Goal: Transaction & Acquisition: Purchase product/service

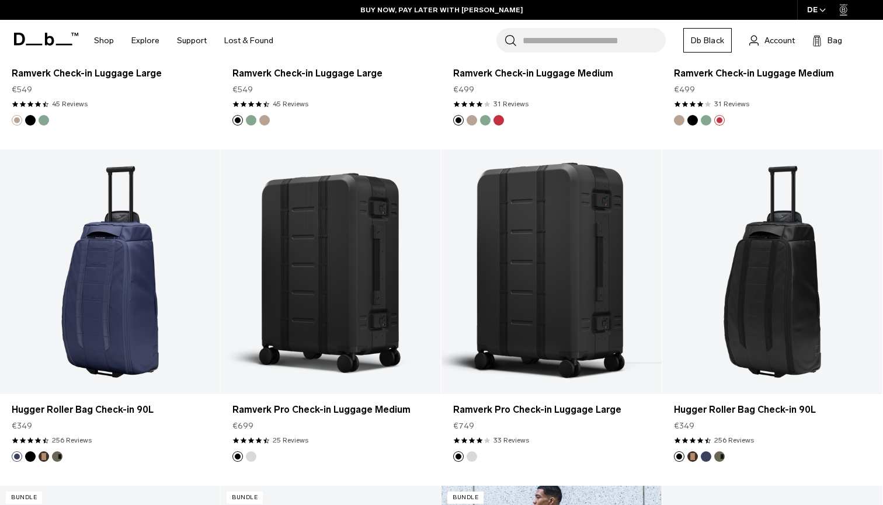
scroll to position [866, 0]
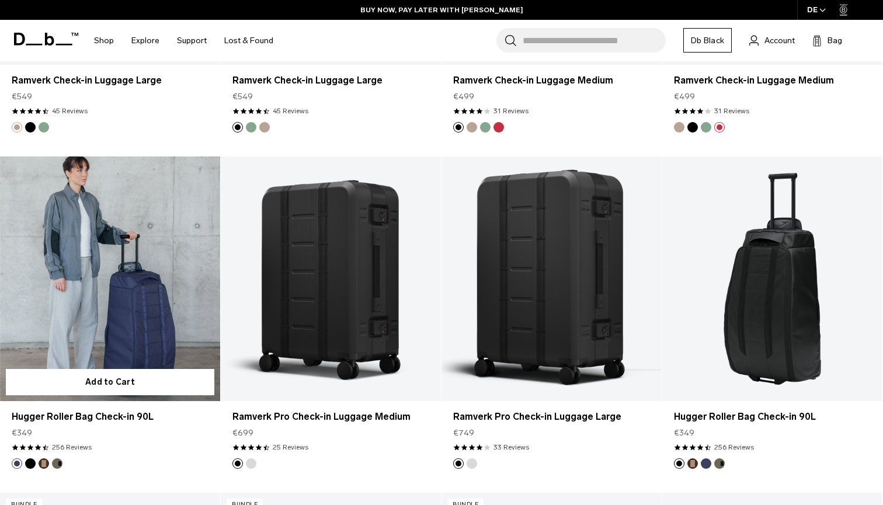
click at [31, 464] on button "Black Out" at bounding box center [30, 463] width 11 height 11
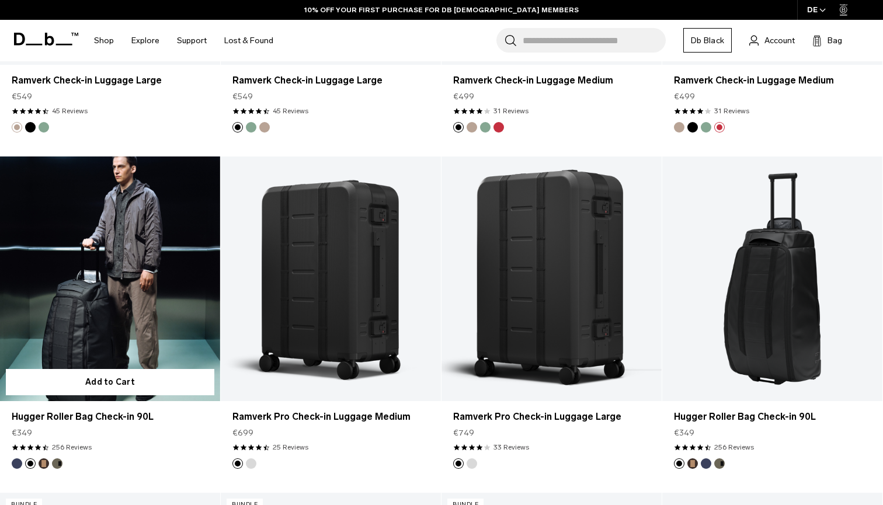
click at [43, 462] on button "Espresso" at bounding box center [44, 463] width 11 height 11
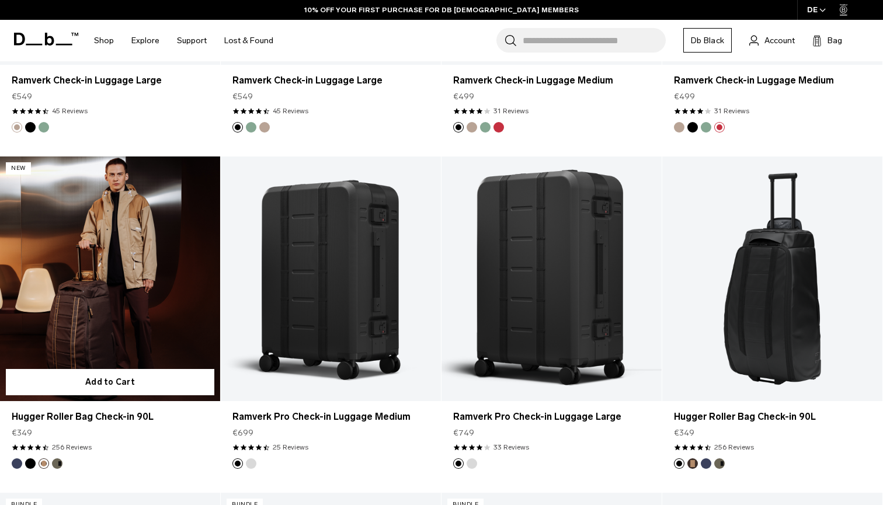
click at [59, 462] on button "Forest Green" at bounding box center [57, 463] width 11 height 11
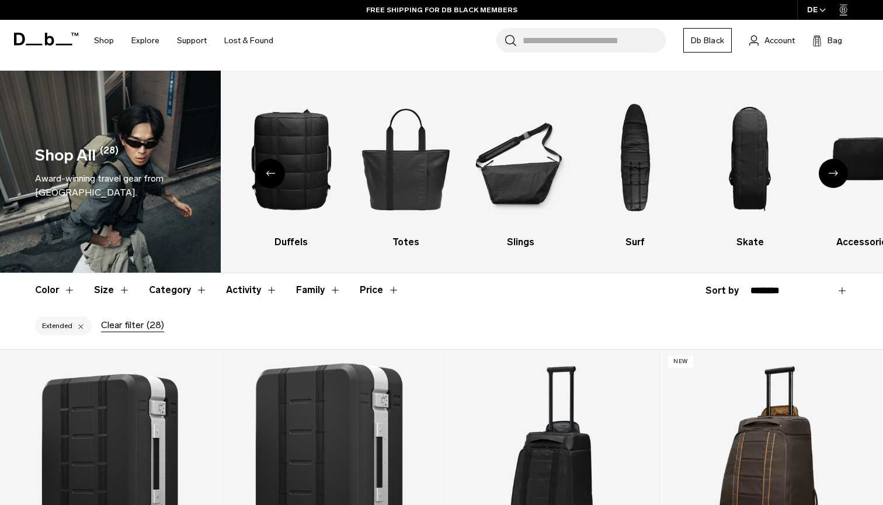
scroll to position [0, 0]
click at [835, 170] on div "Next slide" at bounding box center [833, 173] width 29 height 29
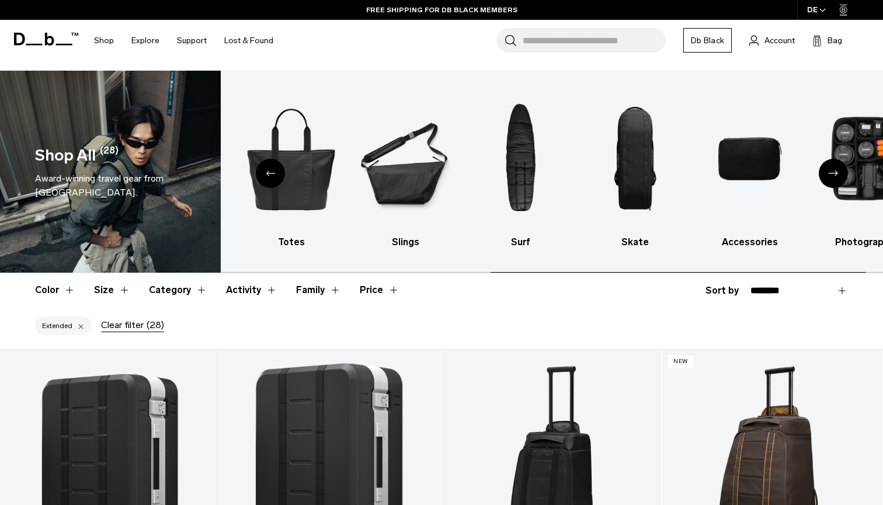
click at [835, 170] on div "Next slide" at bounding box center [833, 173] width 29 height 29
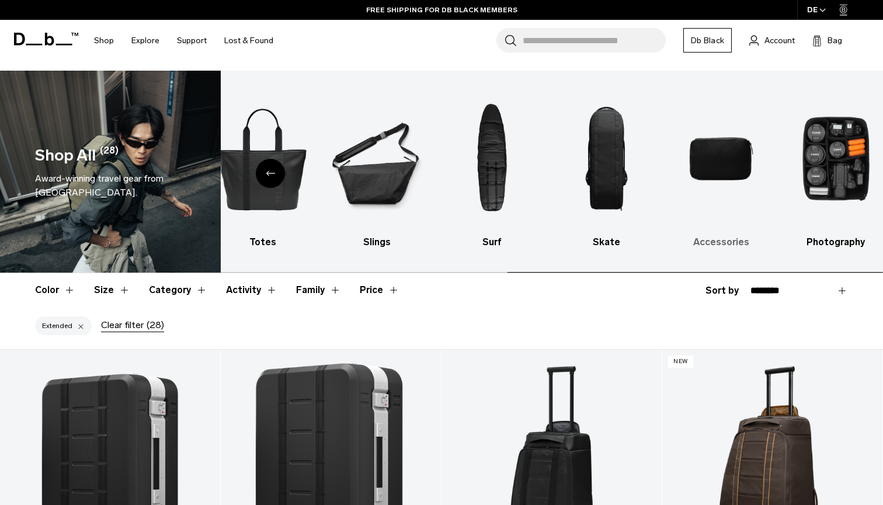
click at [719, 154] on img "9 / 10" at bounding box center [721, 158] width 94 height 141
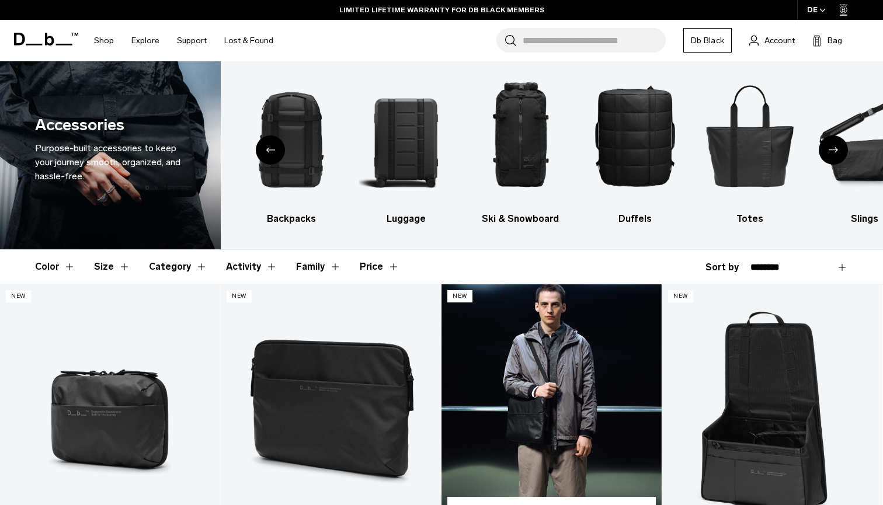
scroll to position [15, 0]
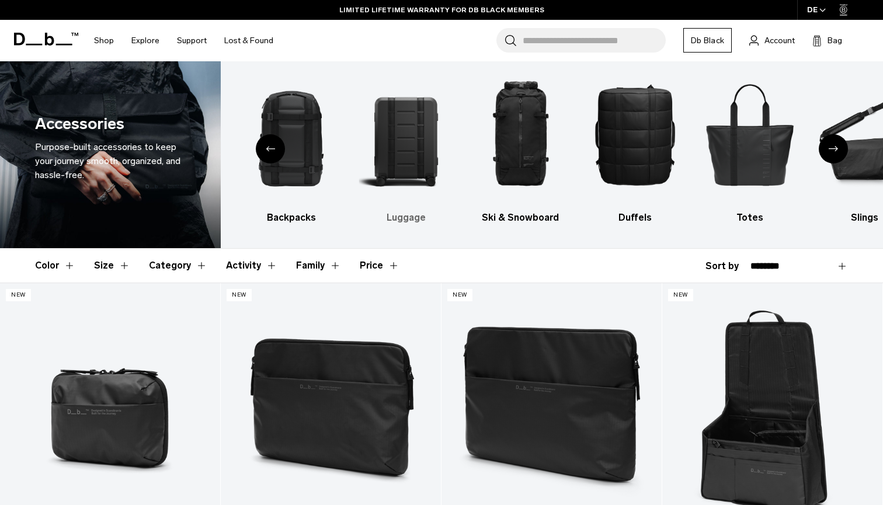
click at [395, 141] on img "3 / 10" at bounding box center [405, 134] width 94 height 141
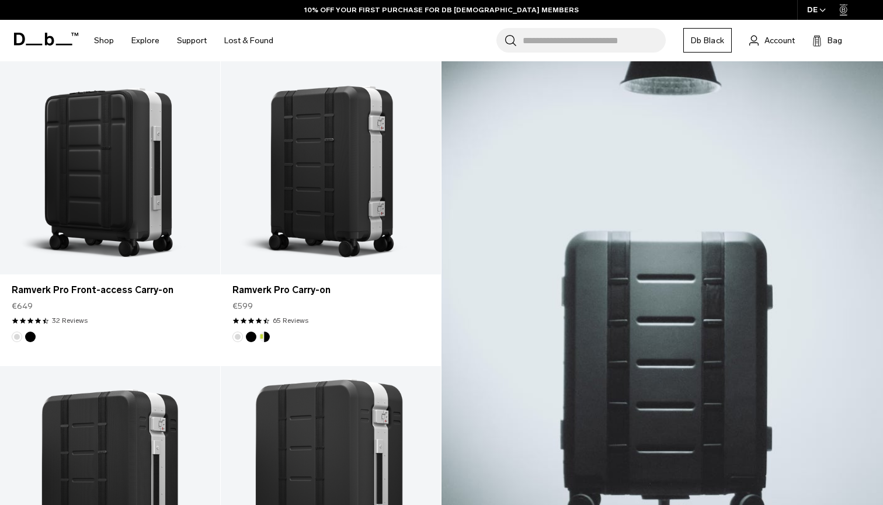
scroll to position [269, 0]
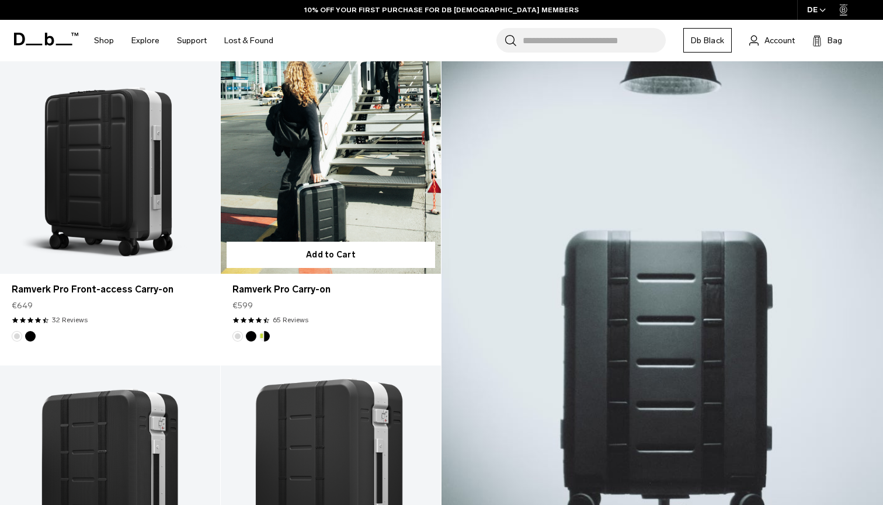
click at [266, 332] on button "Db x New Amsterdam Surf Association" at bounding box center [264, 336] width 11 height 11
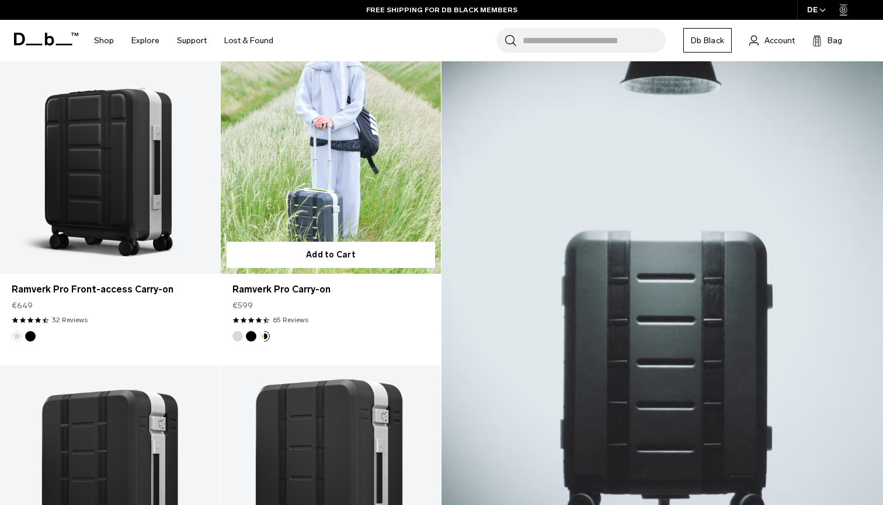
click at [248, 337] on button "Black Out" at bounding box center [251, 336] width 11 height 11
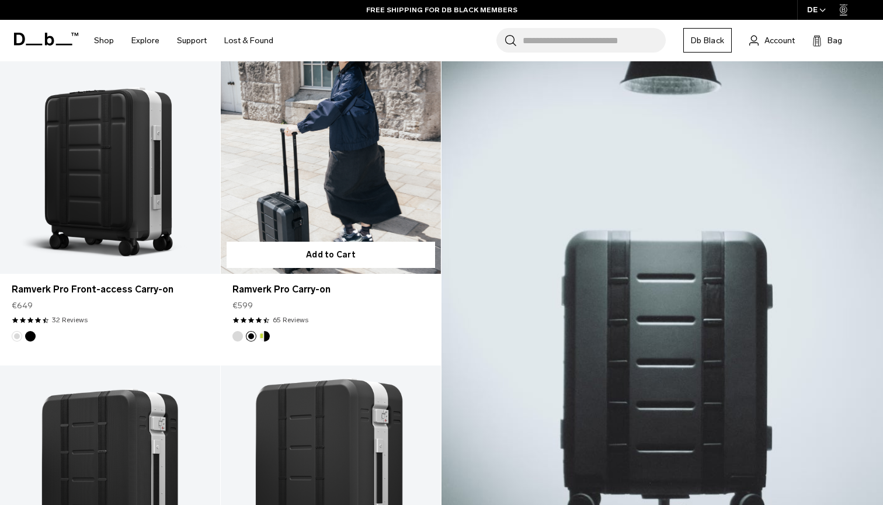
click at [237, 338] on button "Silver" at bounding box center [237, 336] width 11 height 11
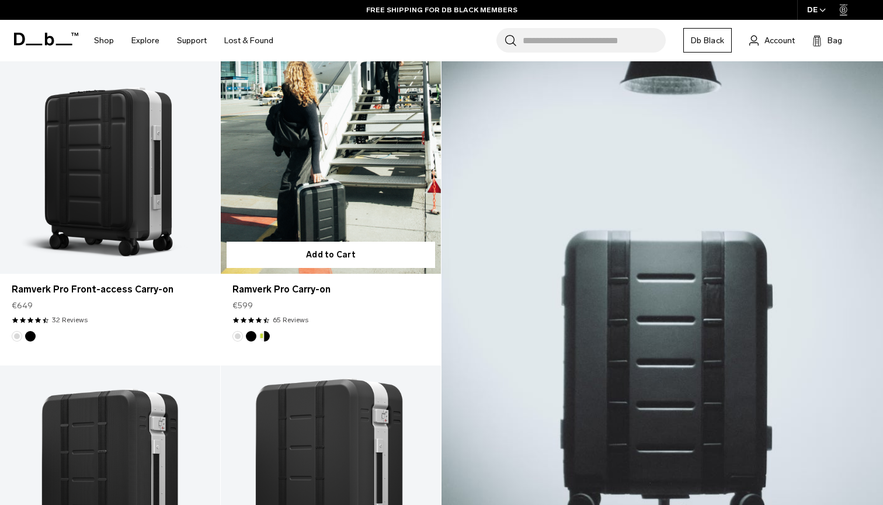
click at [251, 338] on button "Black Out" at bounding box center [251, 336] width 11 height 11
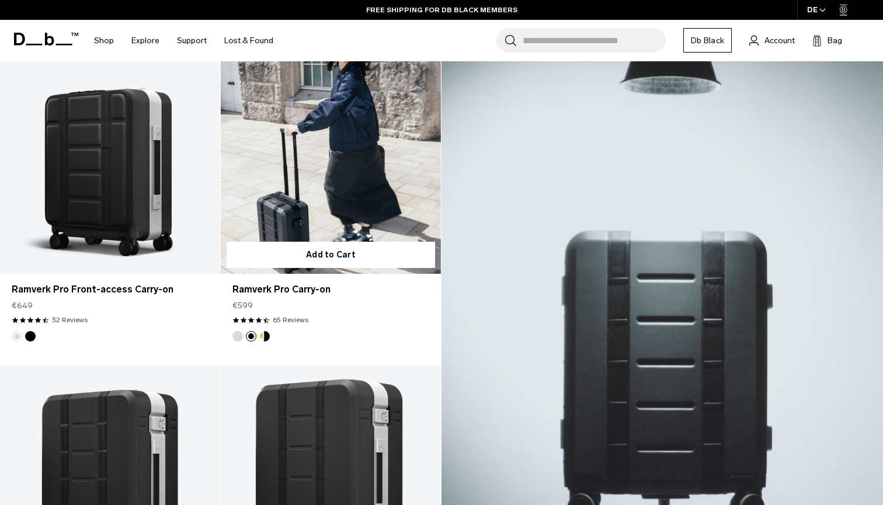
click at [241, 334] on button "Silver" at bounding box center [237, 336] width 11 height 11
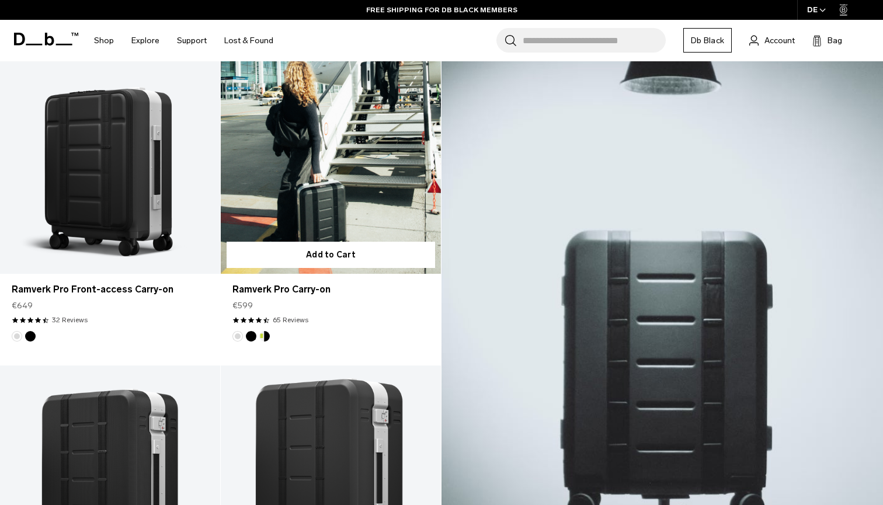
click at [247, 337] on button "Black Out" at bounding box center [251, 336] width 11 height 11
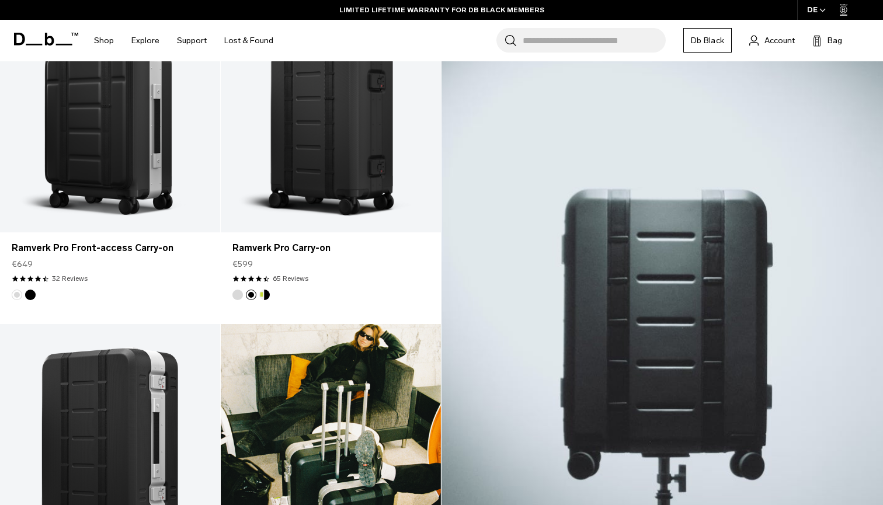
scroll to position [284, 0]
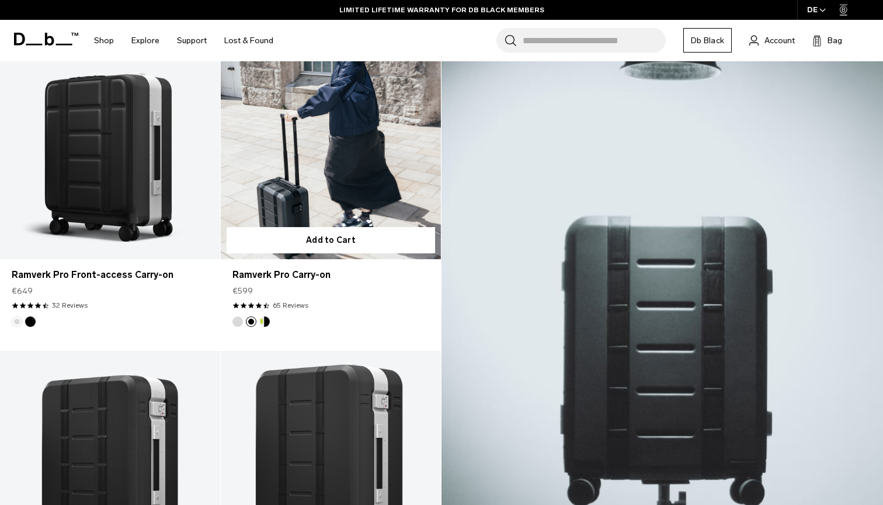
click at [266, 326] on button "Db x New Amsterdam Surf Association" at bounding box center [264, 321] width 11 height 11
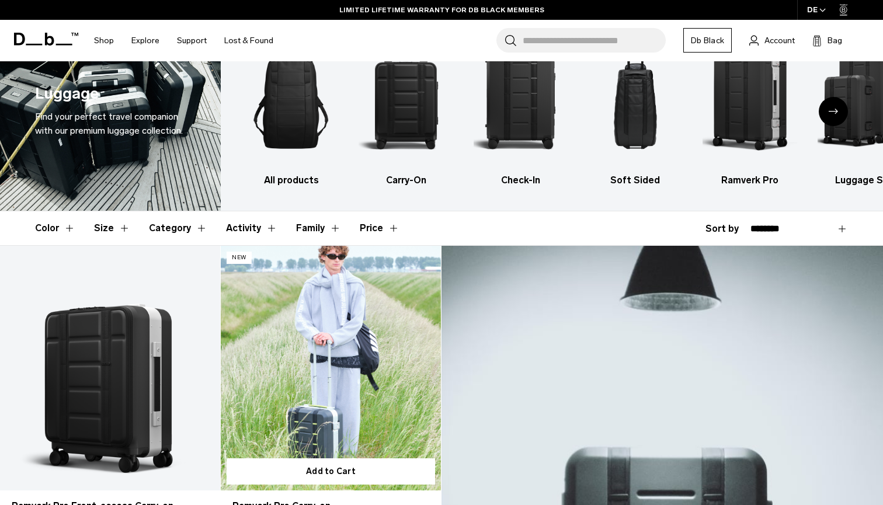
scroll to position [52, 0]
click at [293, 383] on link "Ramverk Pro Carry-on Db x New Amsterdam Surf Association" at bounding box center [331, 368] width 220 height 245
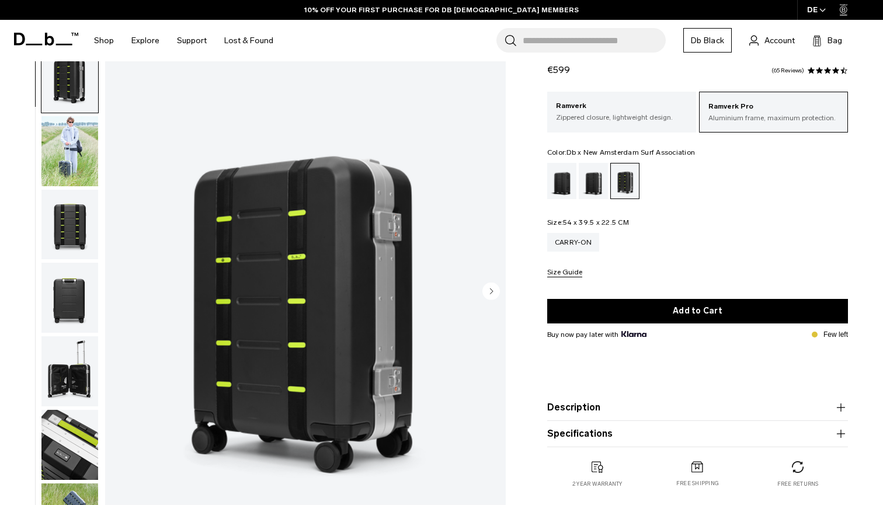
scroll to position [39, 0]
